Goal: Find specific page/section: Find specific page/section

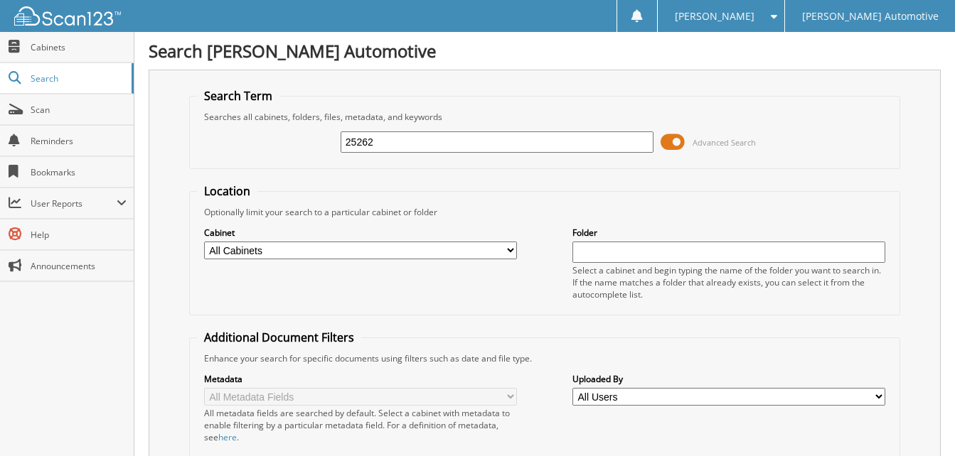
type input "25262"
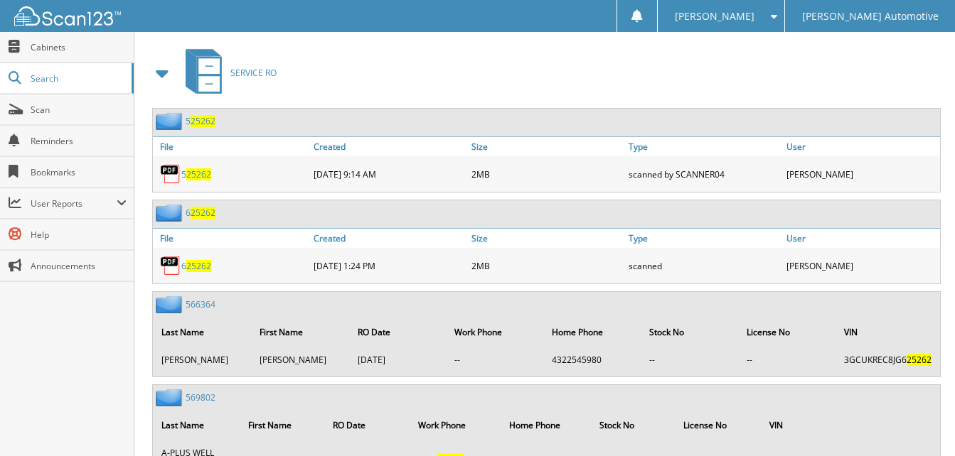
scroll to position [640, 0]
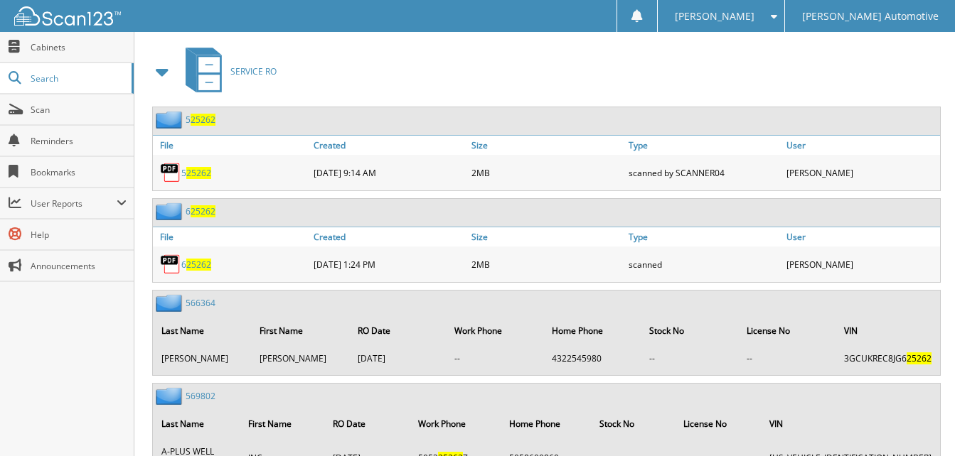
click at [166, 70] on span at bounding box center [163, 72] width 20 height 26
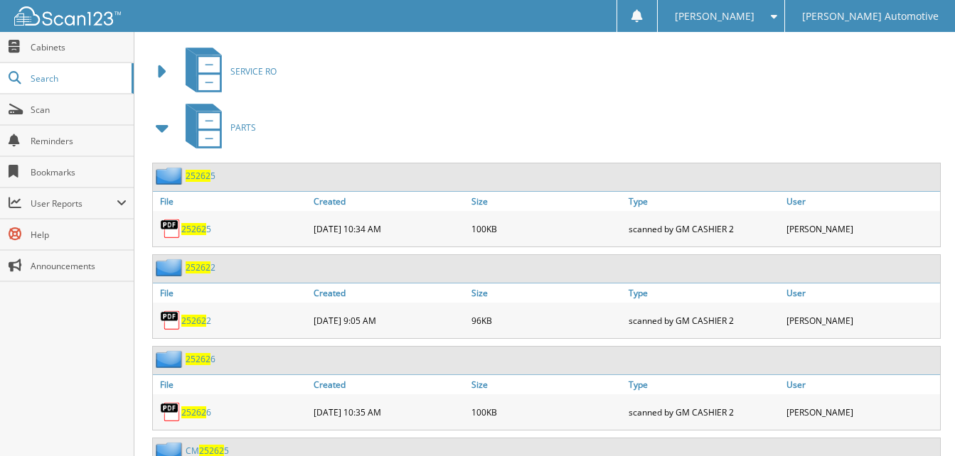
click at [166, 123] on span at bounding box center [163, 128] width 20 height 26
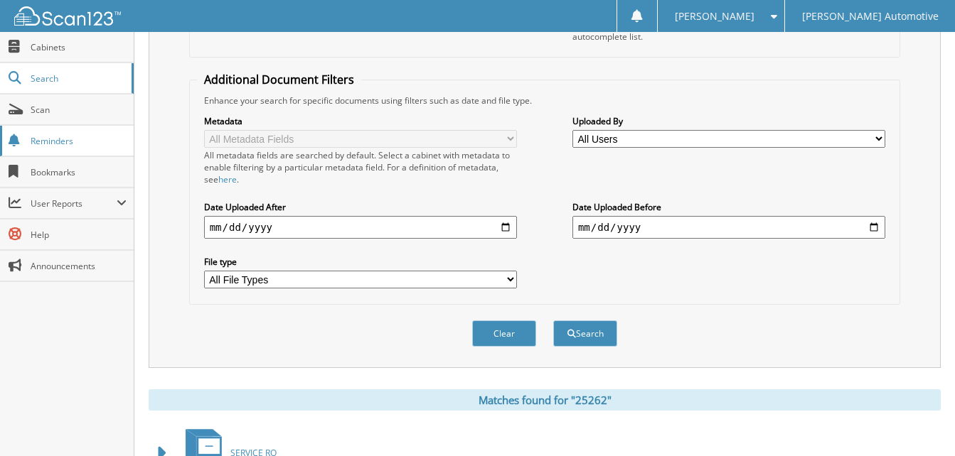
scroll to position [246, 0]
